Goal: Find specific page/section: Find specific page/section

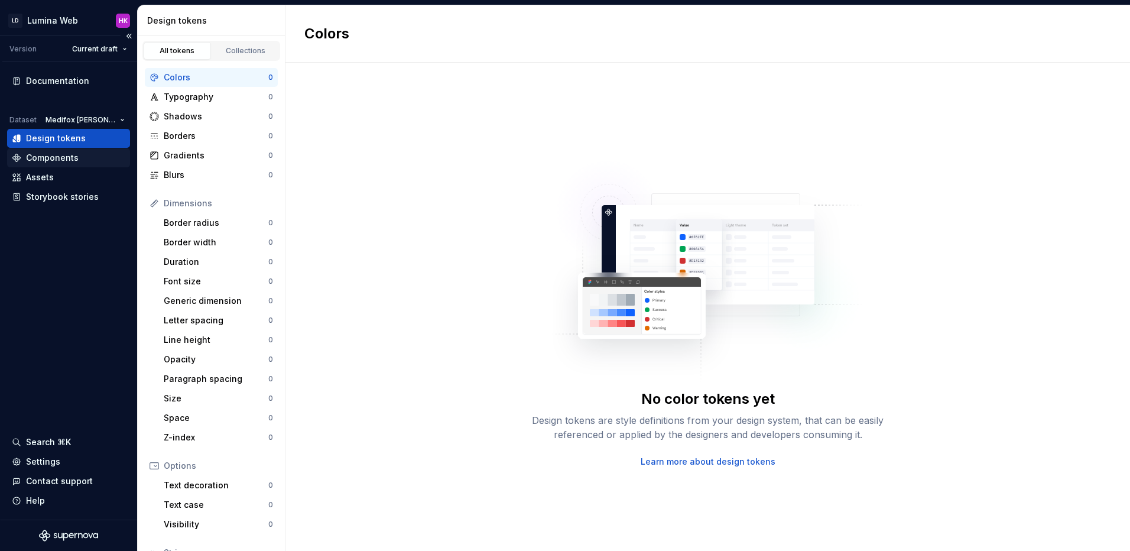
click at [59, 157] on div "Components" at bounding box center [52, 158] width 53 height 12
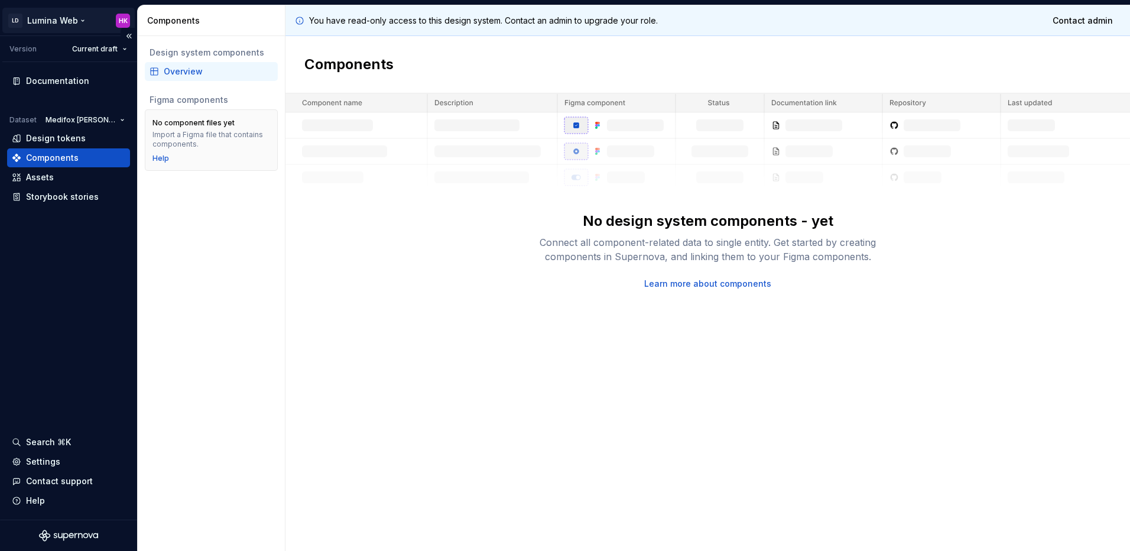
click at [64, 20] on html "LD Lumina Web HK Version Current draft Documentation Dataset Medifox [PERSON_NA…" at bounding box center [565, 275] width 1130 height 551
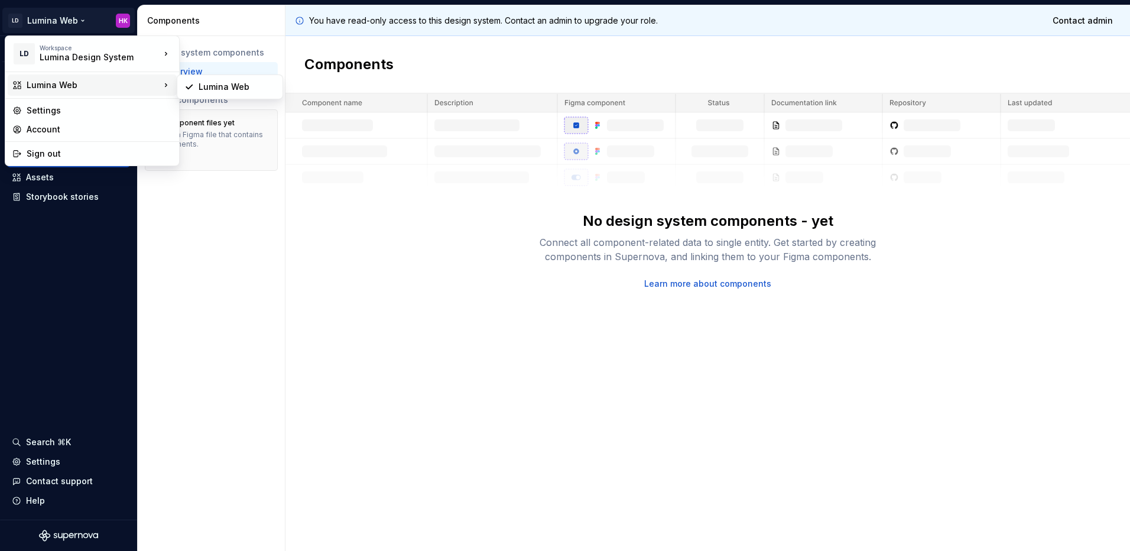
click at [67, 86] on div "Lumina Web" at bounding box center [94, 85] width 134 height 12
click at [269, 221] on html "LD Lumina Web HK Version Current draft Documentation Dataset Medifox [PERSON_NA…" at bounding box center [565, 275] width 1130 height 551
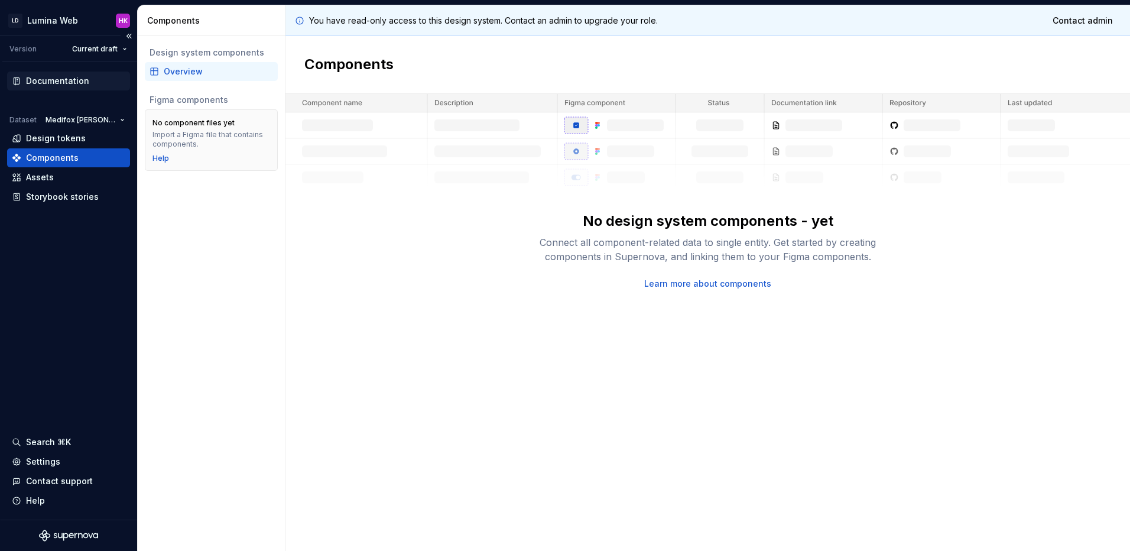
click at [61, 90] on div "Documentation" at bounding box center [68, 81] width 123 height 19
